Goal: Information Seeking & Learning: Learn about a topic

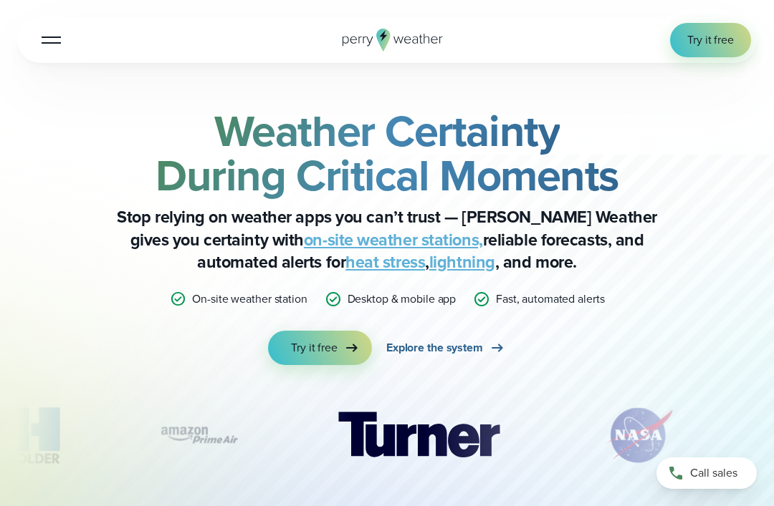
click at [486, 359] on link "Explore the system" at bounding box center [446, 348] width 120 height 34
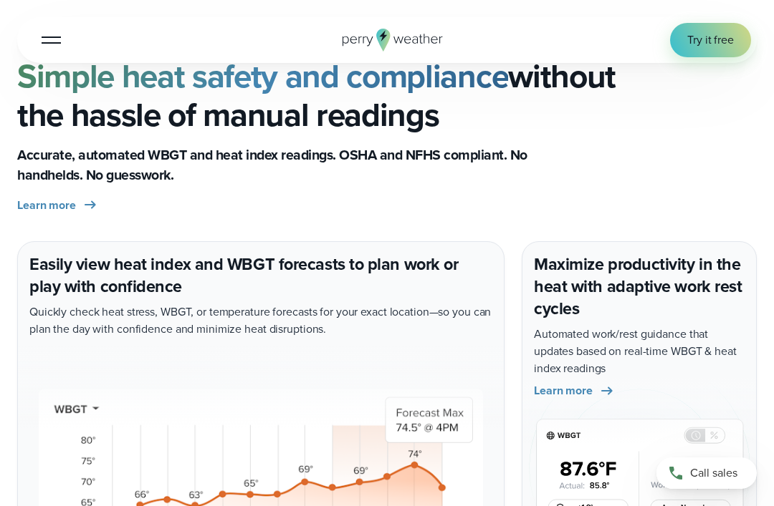
scroll to position [2800, 0]
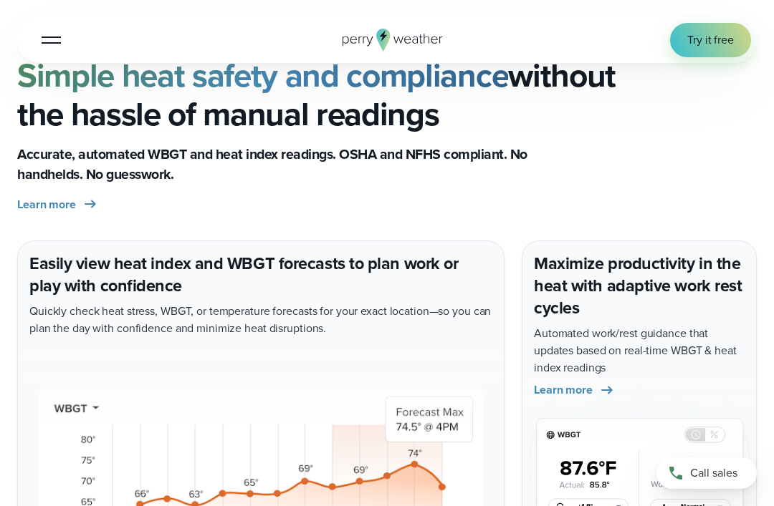
click at [59, 48] on button "Open Menu" at bounding box center [51, 40] width 34 height 34
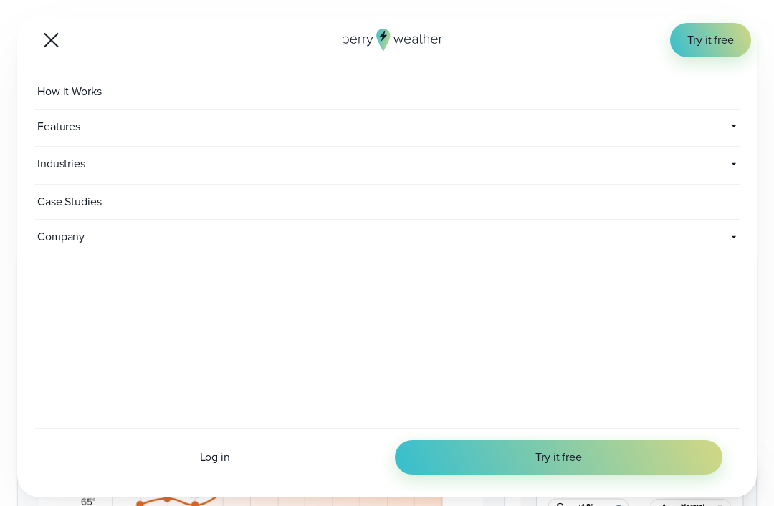
click at [97, 97] on span "How it Works" at bounding box center [70, 91] width 73 height 34
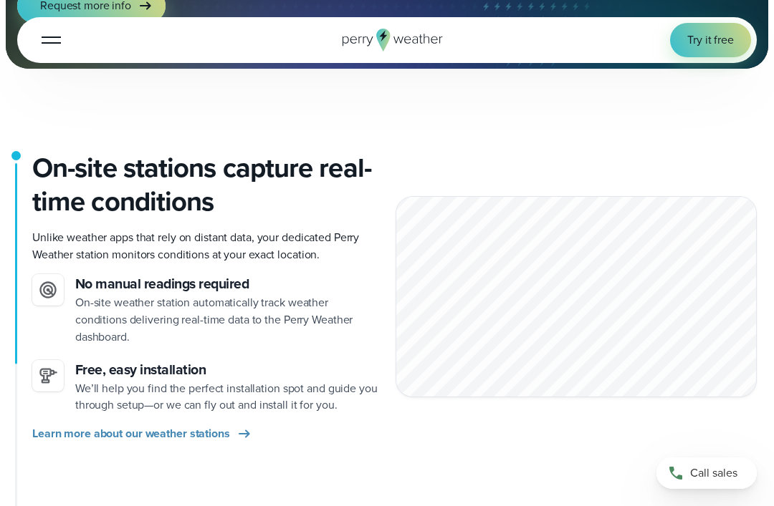
scroll to position [302, 0]
